Goal: Task Accomplishment & Management: Use online tool/utility

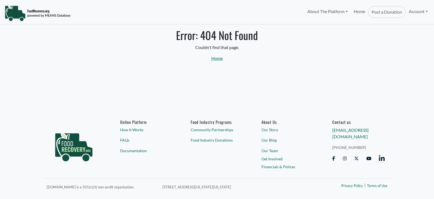
select select "Language Translate Widget"
click at [216, 59] on link "Home" at bounding box center [217, 57] width 11 height 5
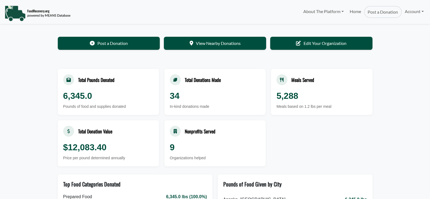
select select "Language Translate Widget"
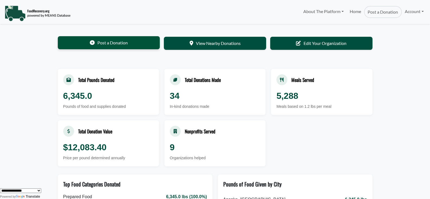
click at [117, 41] on link "Post a Donation" at bounding box center [109, 42] width 102 height 13
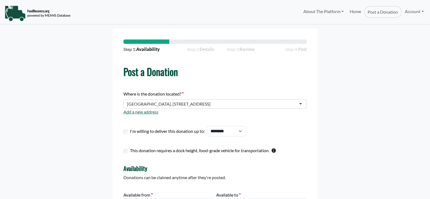
select select "Language Translate Widget"
